Goal: Task Accomplishment & Management: Use online tool/utility

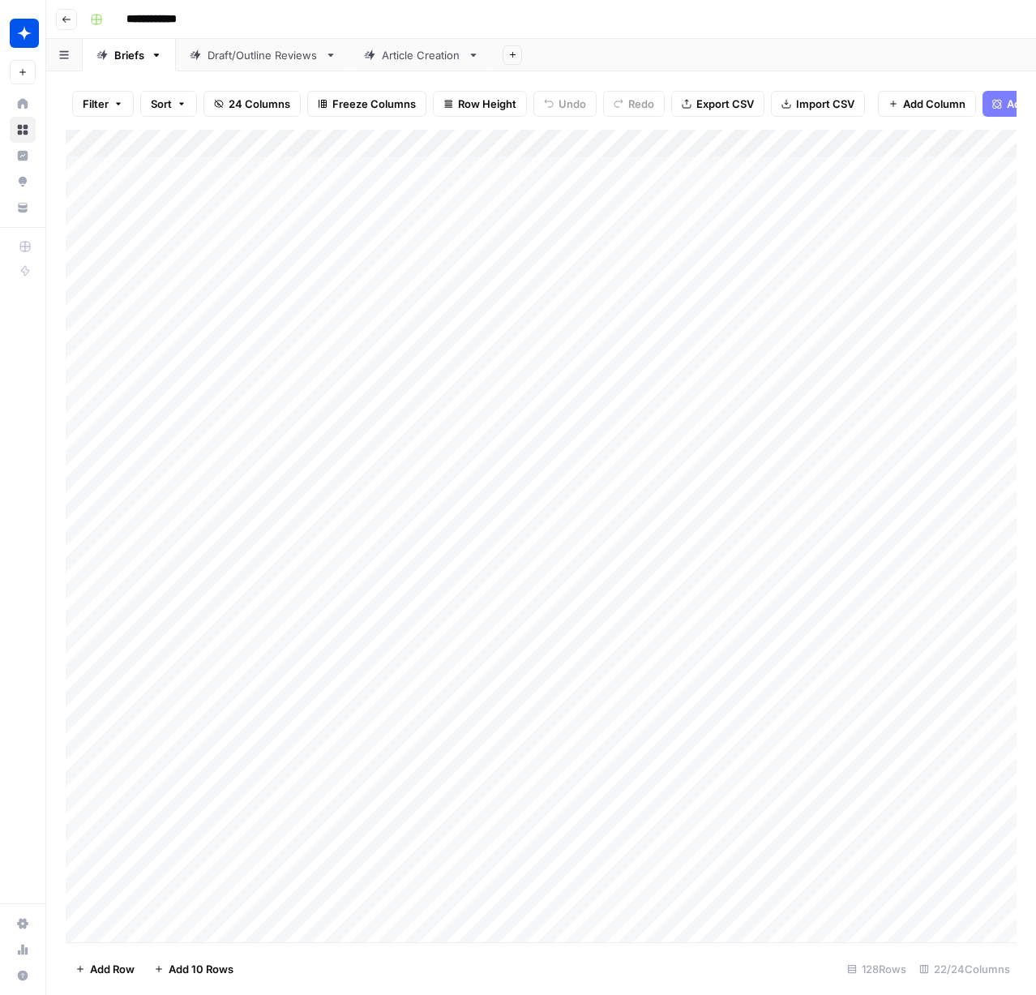
click at [233, 58] on div "Draft/Outline Reviews" at bounding box center [263, 55] width 111 height 16
click at [154, 928] on div "Add Column" at bounding box center [541, 536] width 951 height 812
click at [269, 896] on div "Add Column" at bounding box center [541, 536] width 951 height 812
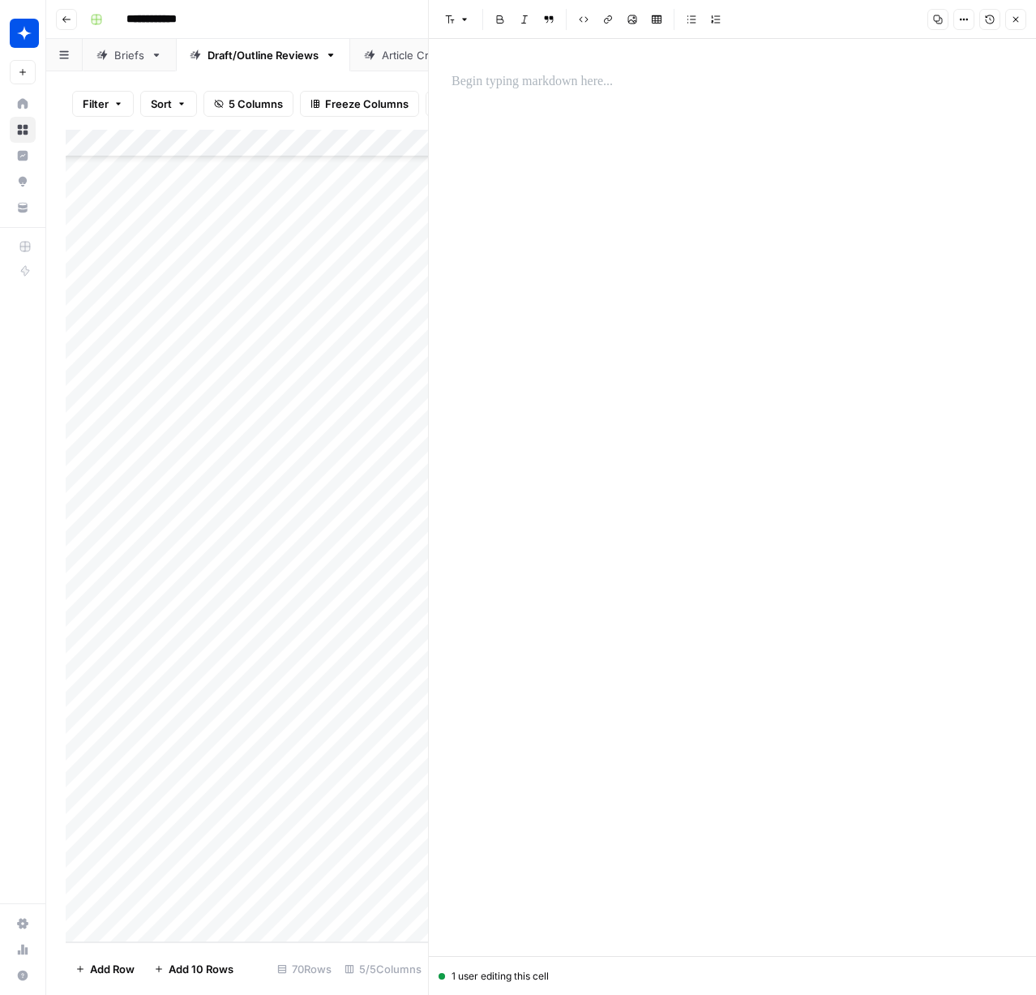
click at [531, 92] on div at bounding box center [732, 82] width 581 height 34
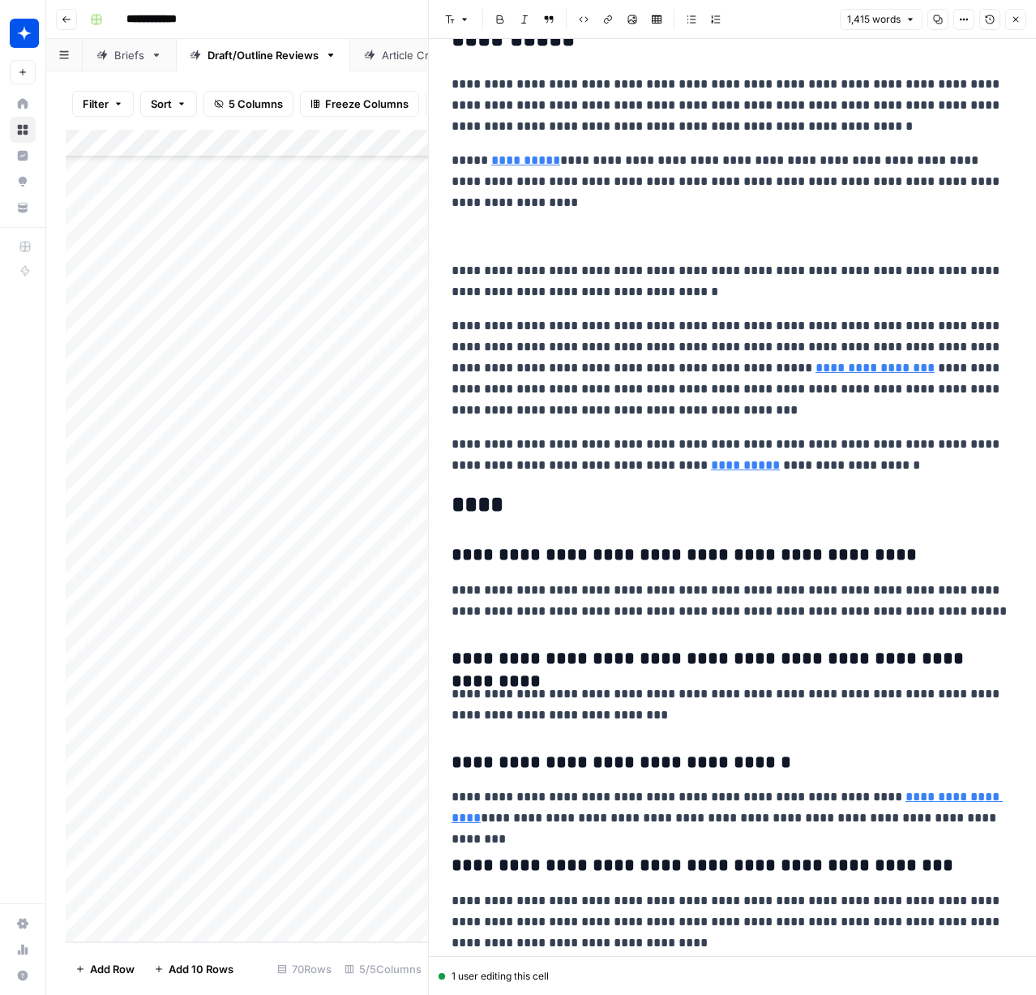
click at [1014, 23] on icon "button" at bounding box center [1016, 20] width 10 height 10
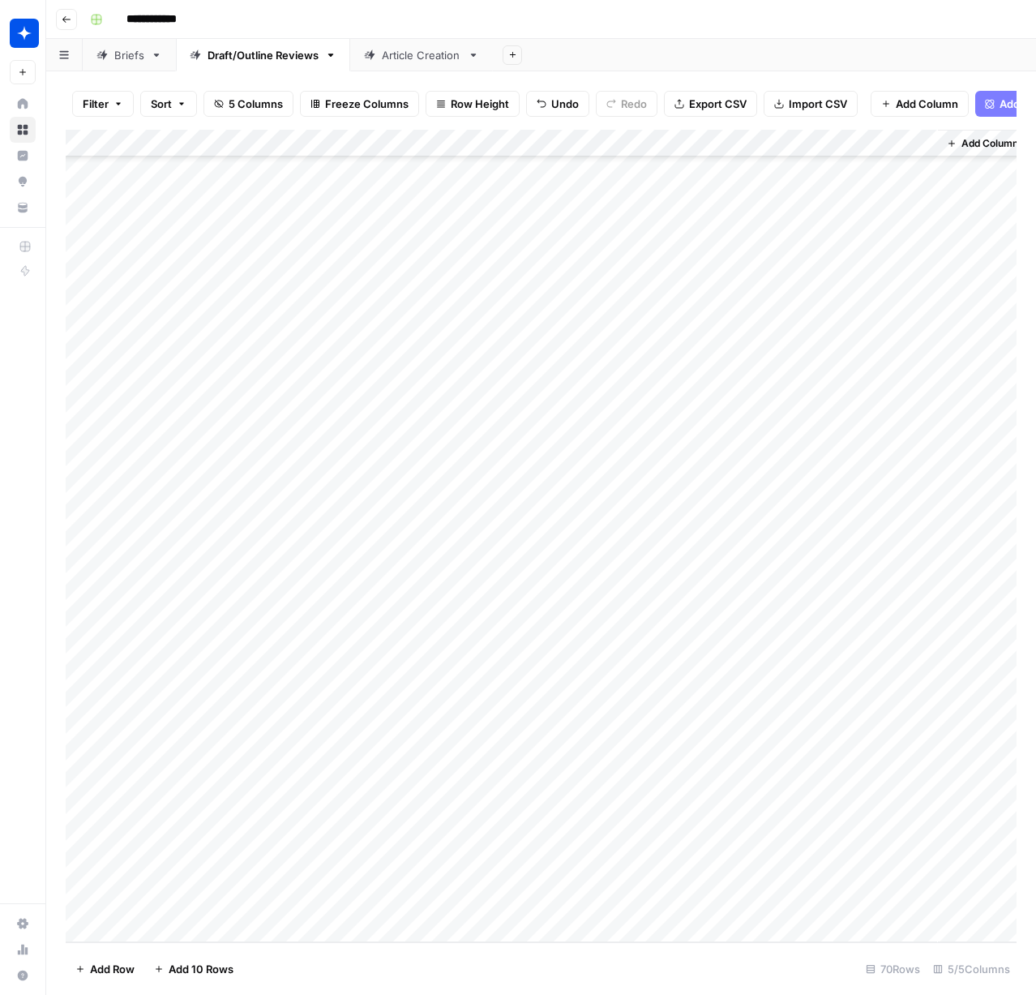
click at [404, 900] on div "Add Column" at bounding box center [541, 536] width 951 height 812
click at [386, 904] on div "Add Column" at bounding box center [541, 536] width 951 height 812
click at [415, 962] on button "Draft" at bounding box center [397, 963] width 37 height 19
click at [571, 901] on div "Add Column" at bounding box center [541, 536] width 951 height 812
click at [154, 932] on div "Add Column" at bounding box center [541, 536] width 951 height 812
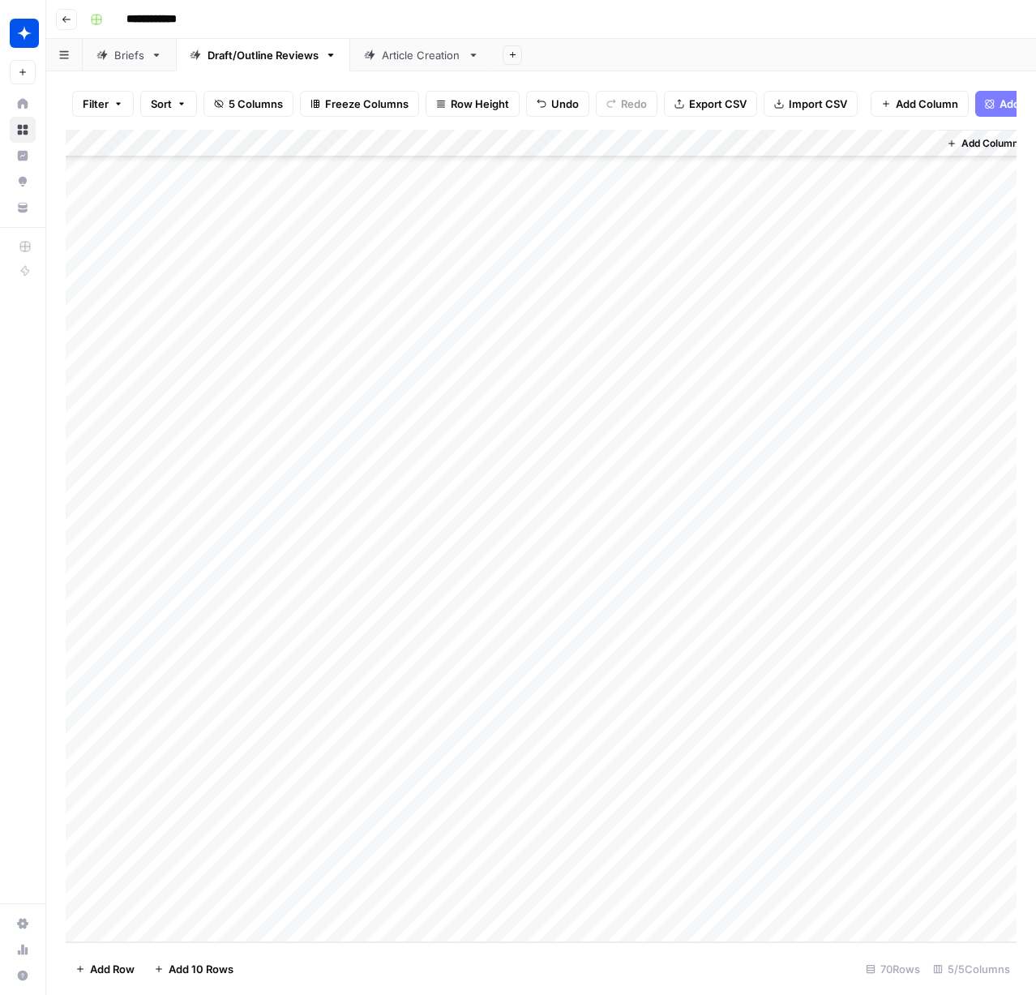
scroll to position [1198, 0]
click at [342, 904] on div "Add Column" at bounding box center [541, 536] width 951 height 812
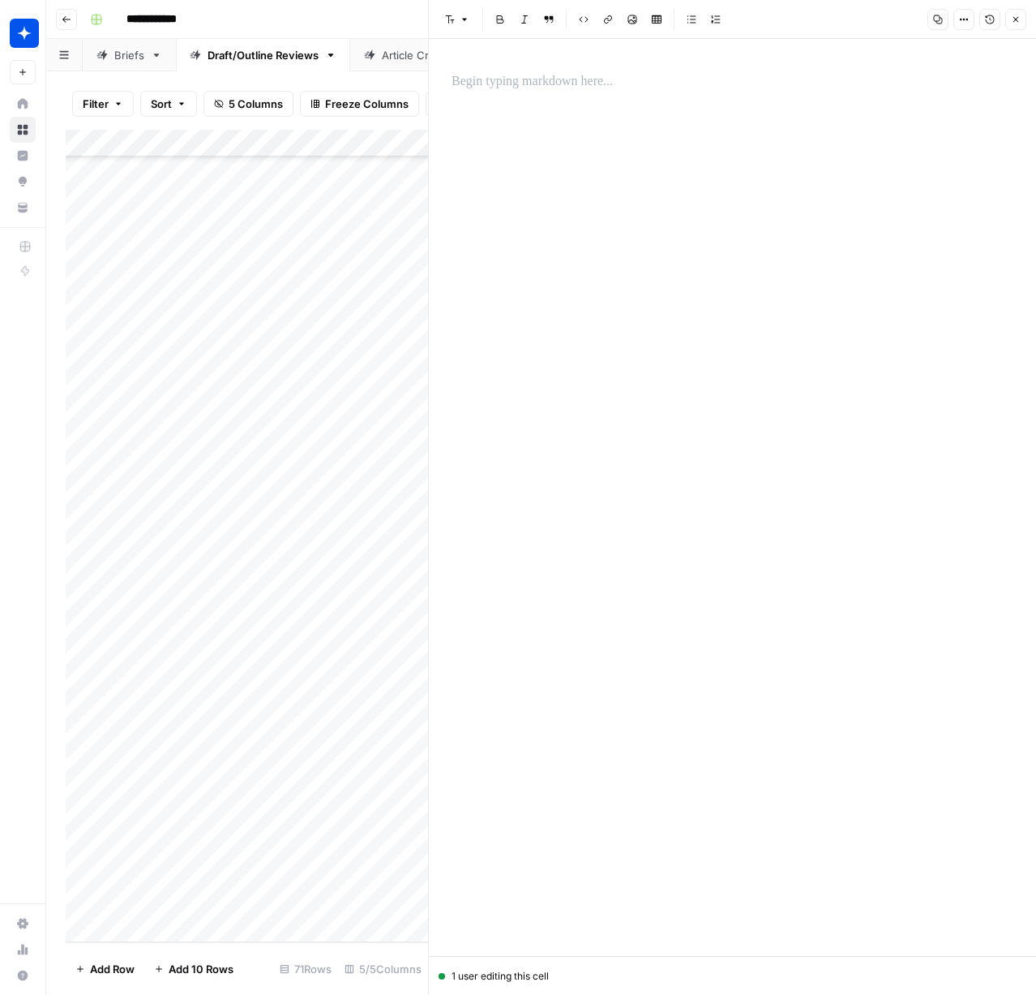
click at [615, 102] on div at bounding box center [732, 497] width 581 height 917
click at [540, 79] on p at bounding box center [733, 81] width 562 height 21
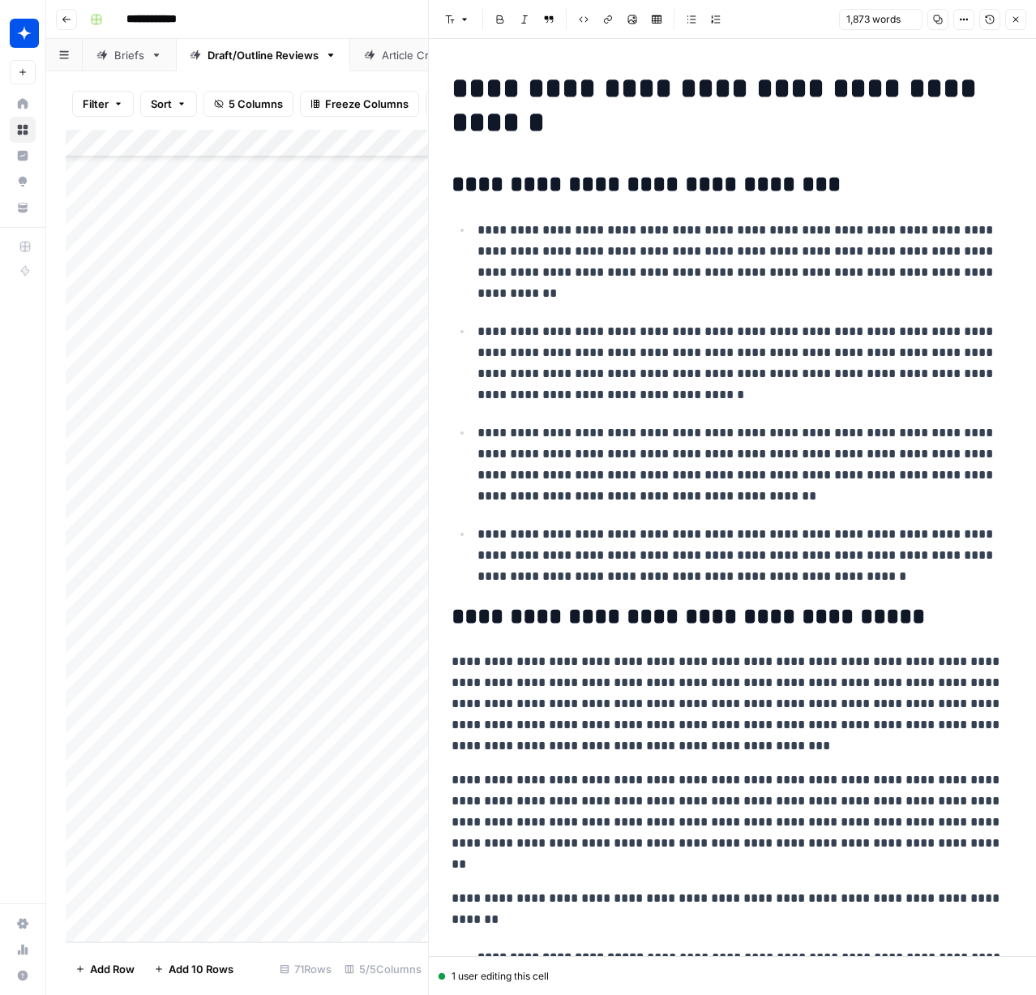
scroll to position [4474, 0]
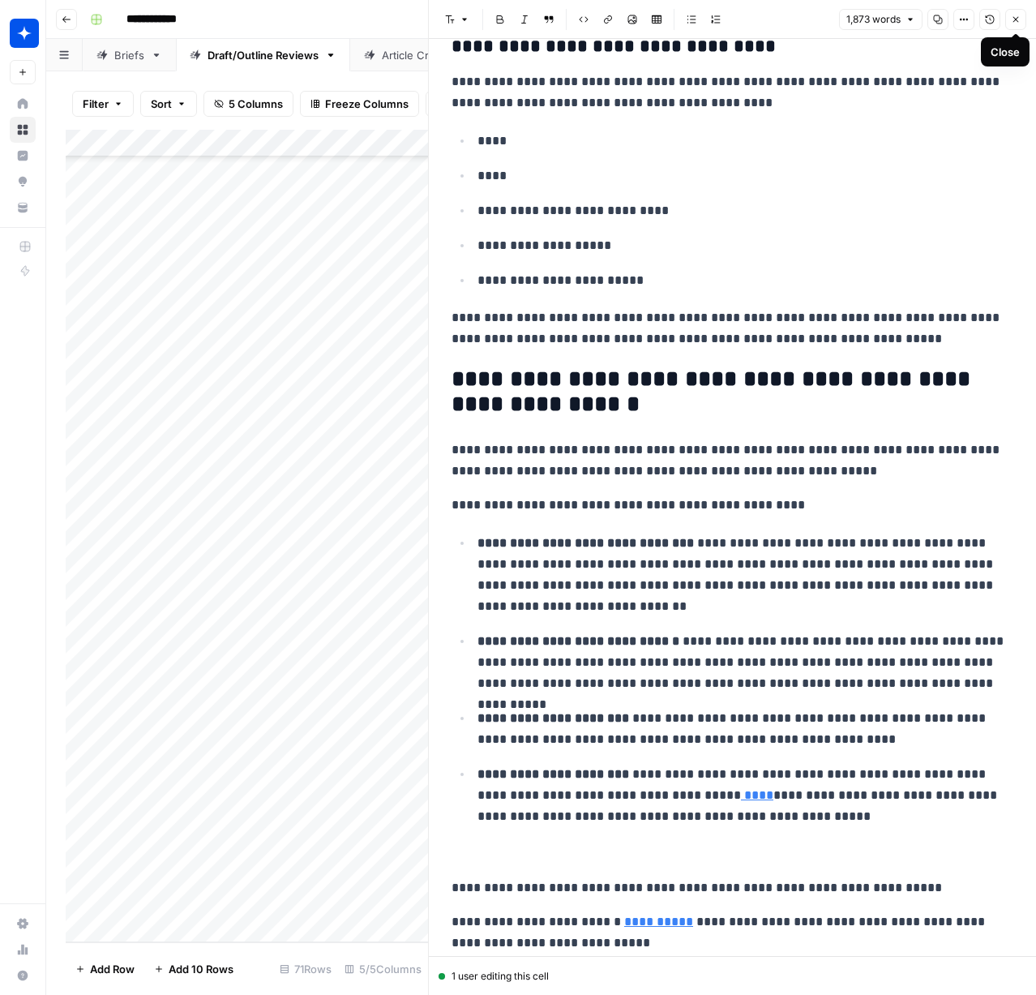
click at [1019, 24] on icon "button" at bounding box center [1016, 20] width 10 height 10
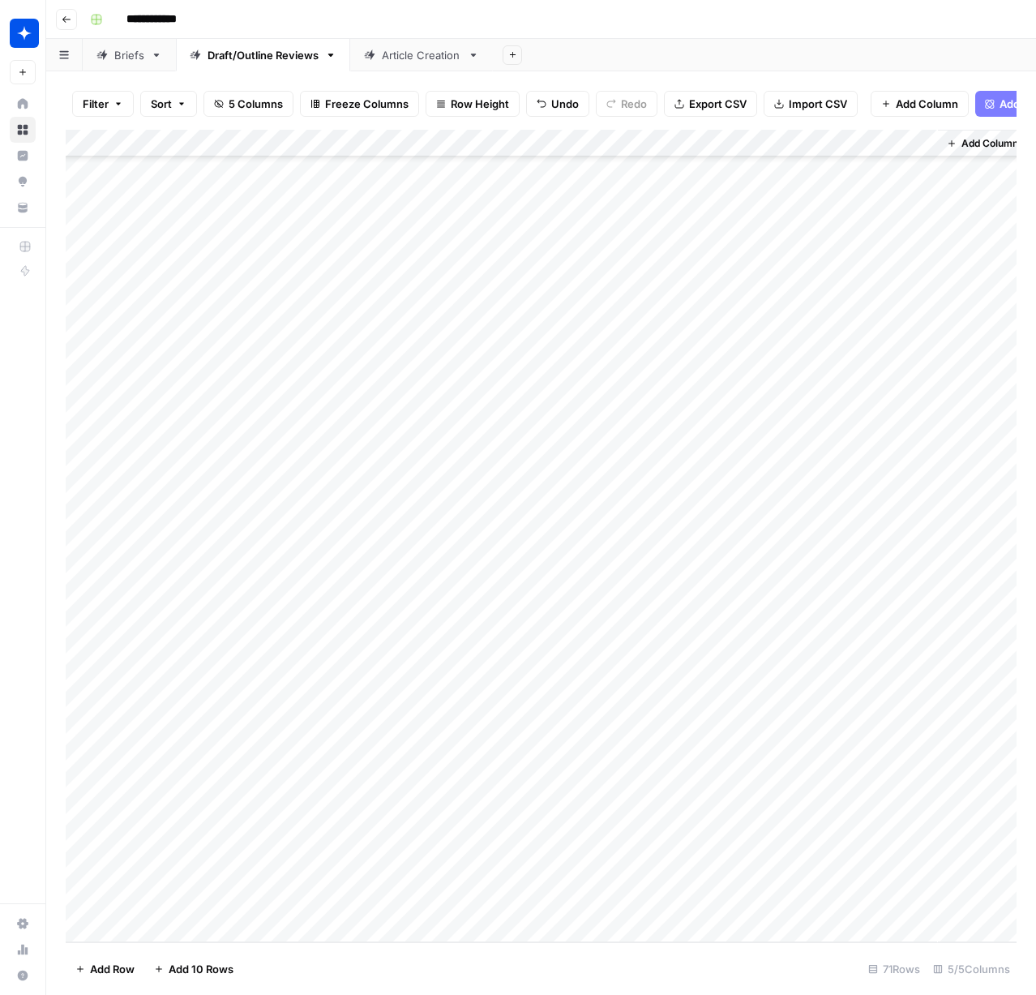
click at [387, 899] on div "Add Column" at bounding box center [541, 536] width 951 height 812
click at [396, 900] on div "Add Column" at bounding box center [541, 536] width 951 height 812
click at [409, 957] on button "Draft" at bounding box center [397, 963] width 37 height 19
click at [572, 899] on div "Add Column" at bounding box center [541, 536] width 951 height 812
